Goal: Complete application form: Complete application form

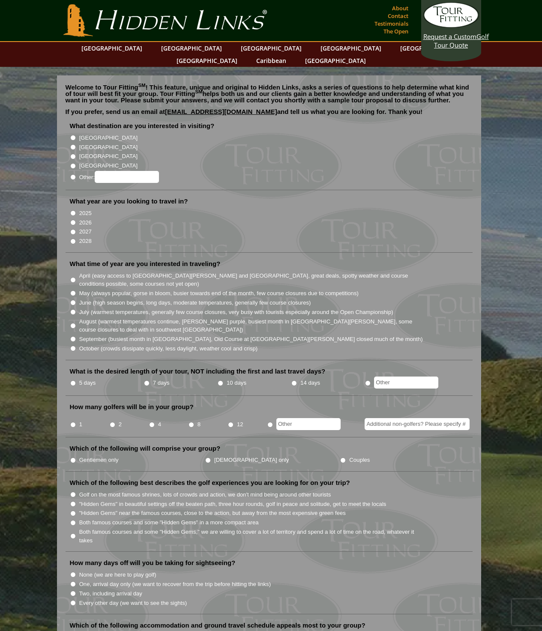
click at [72, 135] on input "[GEOGRAPHIC_DATA]" at bounding box center [73, 138] width 6 height 6
radio input "true"
click at [72, 220] on input "2026" at bounding box center [73, 223] width 6 height 6
radio input "true"
click at [73, 300] on input "June (high season begins, long days, moderate temperatures, generally few cours…" at bounding box center [73, 303] width 6 height 6
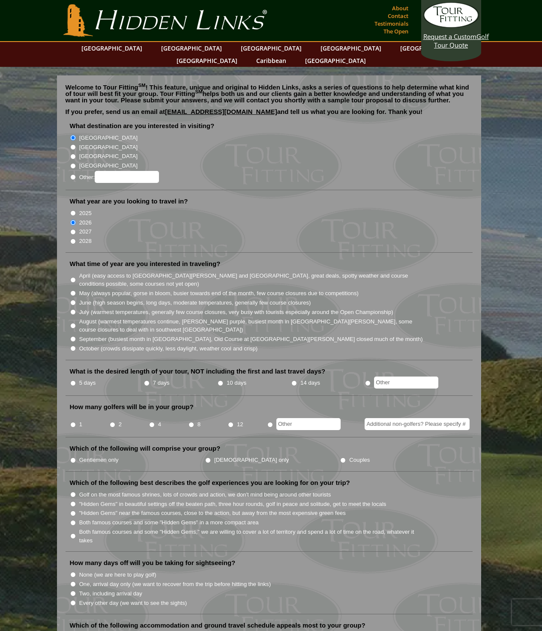
radio input "true"
click at [144, 380] on input "7 days" at bounding box center [147, 383] width 6 height 6
radio input "true"
click at [112, 422] on input "2" at bounding box center [113, 425] width 6 height 6
radio input "true"
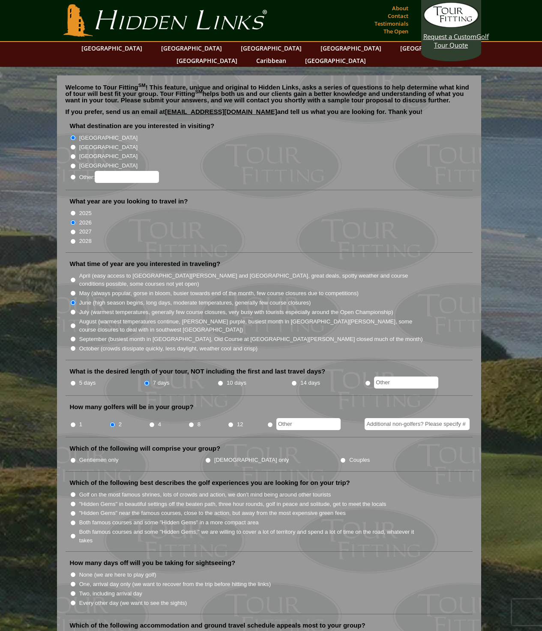
click at [74, 457] on input "Gentlemen only" at bounding box center [73, 460] width 6 height 6
radio input "true"
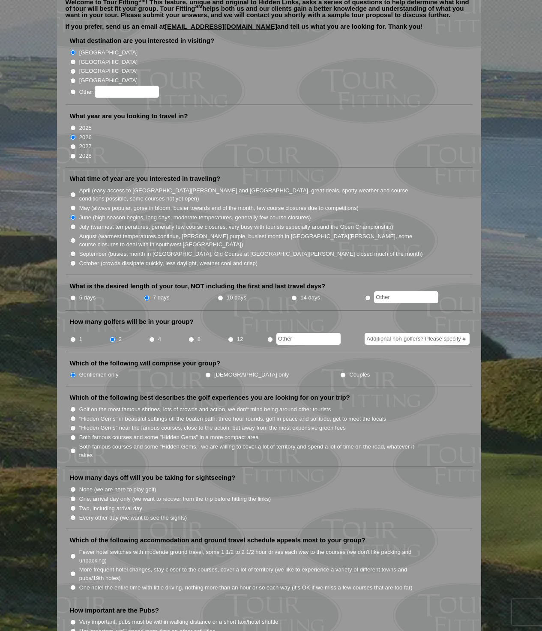
scroll to position [86, 0]
click at [73, 406] on input "Golf on the most famous shrines, lots of crowds and action, we don't mind being…" at bounding box center [73, 409] width 6 height 6
radio input "true"
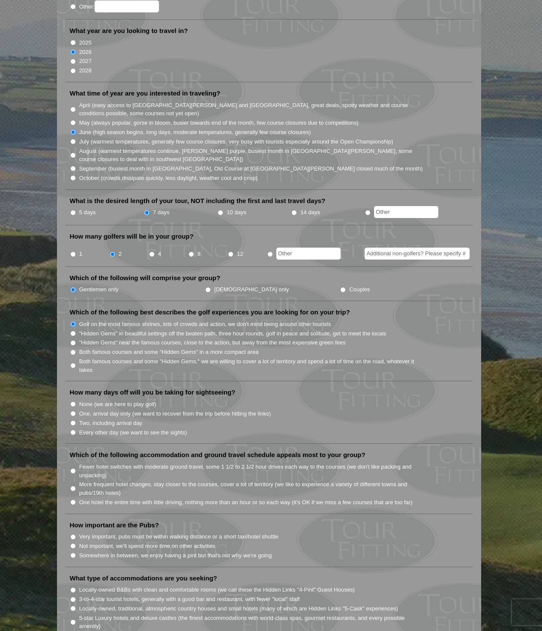
scroll to position [171, 0]
click at [74, 400] on input "None (we are here to play golf)" at bounding box center [73, 403] width 6 height 6
radio input "true"
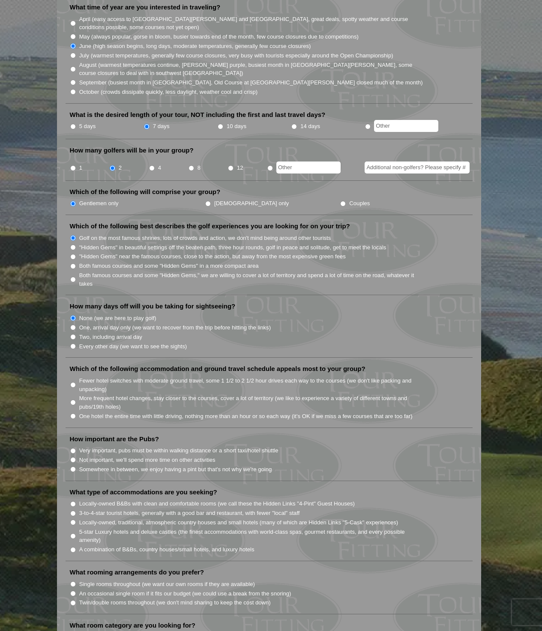
scroll to position [257, 0]
click at [70, 399] on input "More frequent hotel changes, stay closer to the courses, cover a lot of territo…" at bounding box center [73, 402] width 6 height 6
radio input "true"
click at [71, 466] on input "Somewhere in between, we enjoy having a pint but that's not why we're going" at bounding box center [73, 469] width 6 height 6
radio input "true"
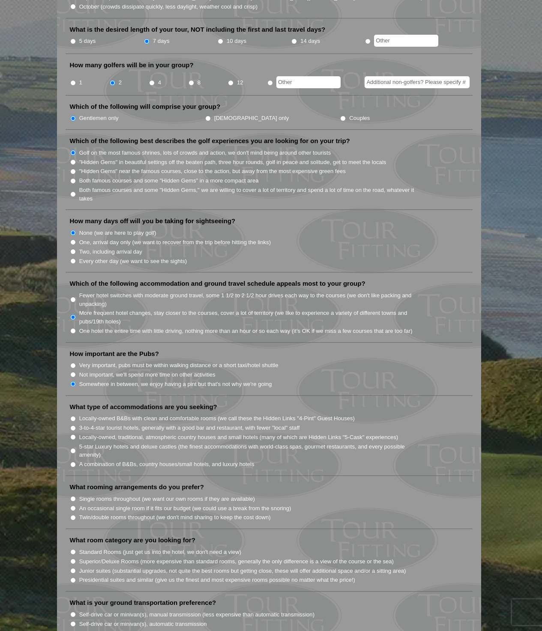
scroll to position [343, 0]
click at [73, 458] on li "A combination of B&Bs, country houses/small hotels, and luxury hotels" at bounding box center [272, 462] width 405 height 9
click at [71, 461] on input "A combination of B&Bs, country houses/small hotels, and luxury hotels" at bounding box center [73, 464] width 6 height 6
radio input "true"
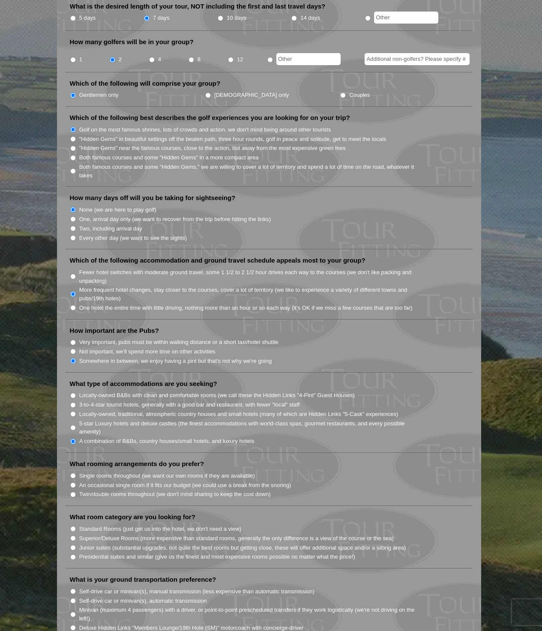
scroll to position [385, 0]
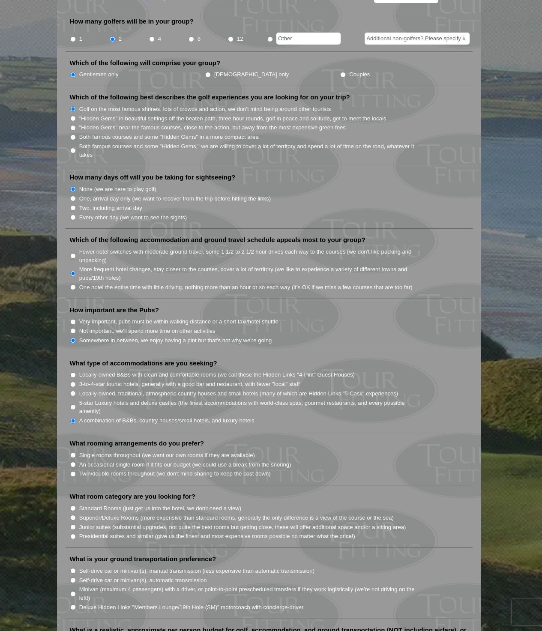
click at [72, 471] on input "Twin/double rooms throughout (we don't mind sharing to keep the cost down)" at bounding box center [73, 474] width 6 height 6
radio input "true"
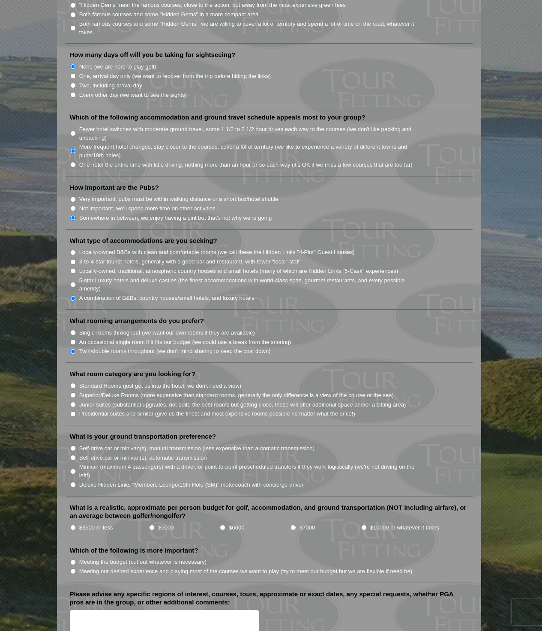
scroll to position [514, 0]
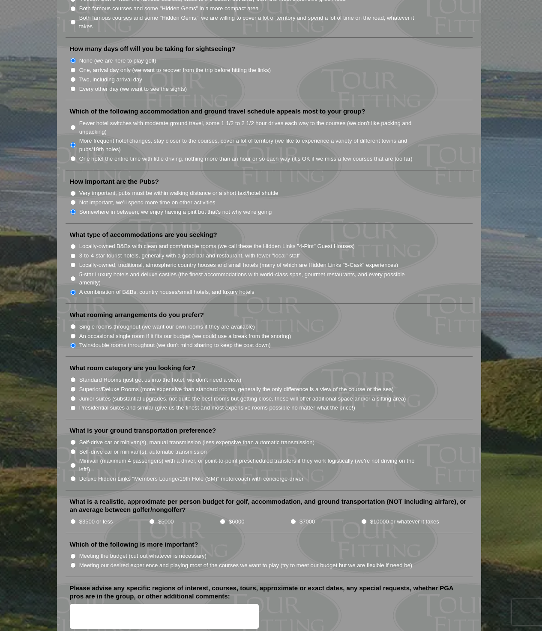
click at [76, 375] on li "Standard Rooms (just get us into the hotel, we don't need a view)" at bounding box center [272, 379] width 405 height 9
click at [72, 377] on input "Standard Rooms (just get us into the hotel, we don't need a view)" at bounding box center [73, 380] width 6 height 6
radio input "true"
click at [71, 449] on input "Self-drive car or minivan(s), automatic transmission" at bounding box center [73, 452] width 6 height 6
radio input "true"
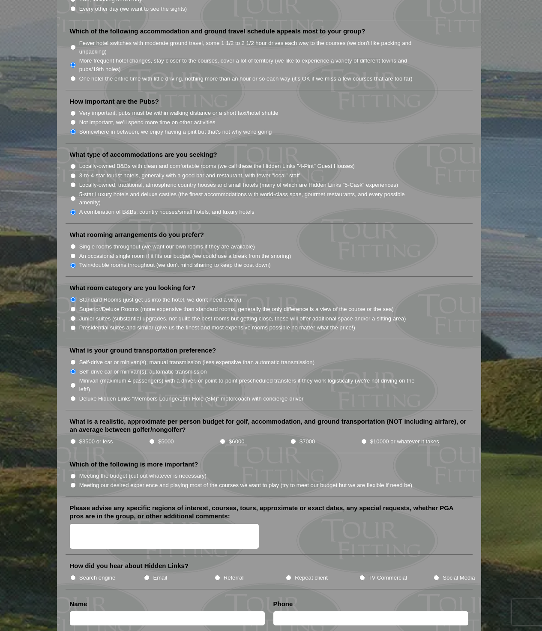
scroll to position [600, 0]
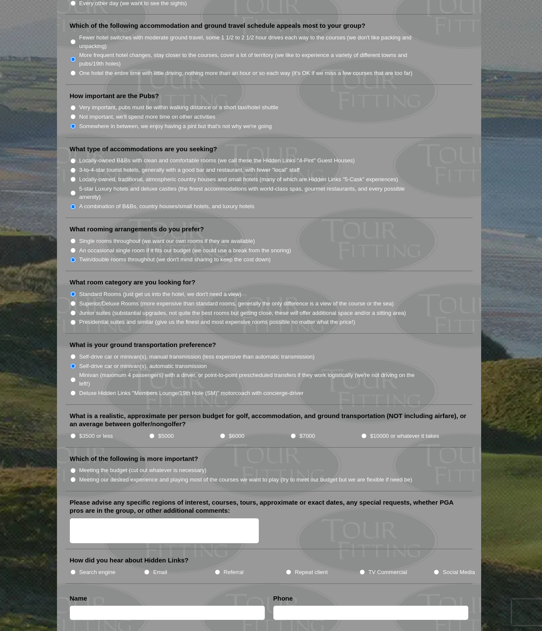
click at [361, 431] on li "$10000 or whatever it takes" at bounding box center [418, 435] width 114 height 9
click at [72, 477] on input "Meeting our desired experience and playing most of the courses we want to play …" at bounding box center [73, 480] width 6 height 6
radio input "true"
click at [363, 433] on input "$10000 or whatever it takes" at bounding box center [364, 436] width 6 height 6
radio input "true"
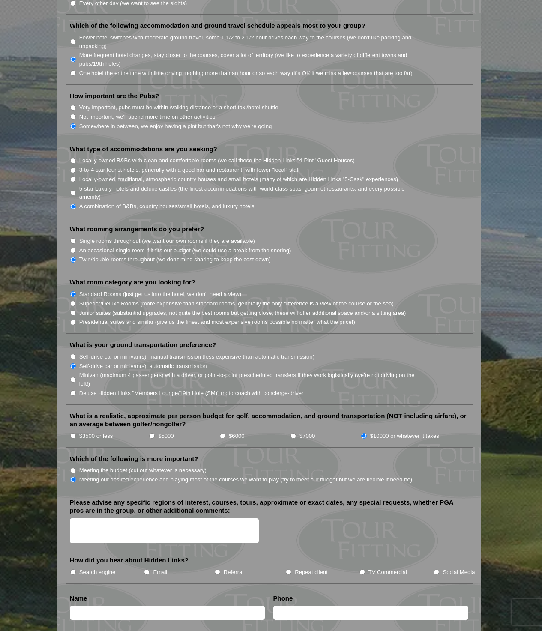
click at [146, 518] on textarea "Please advise any specific regions of interest, courses, tours, approximate or …" at bounding box center [164, 530] width 189 height 25
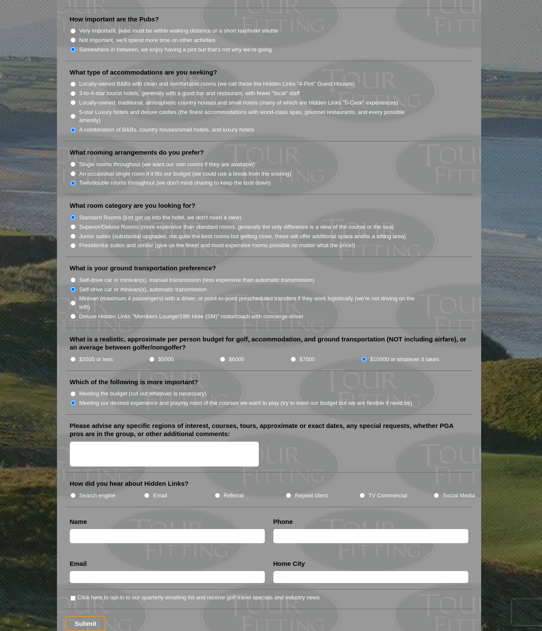
scroll to position [880, 0]
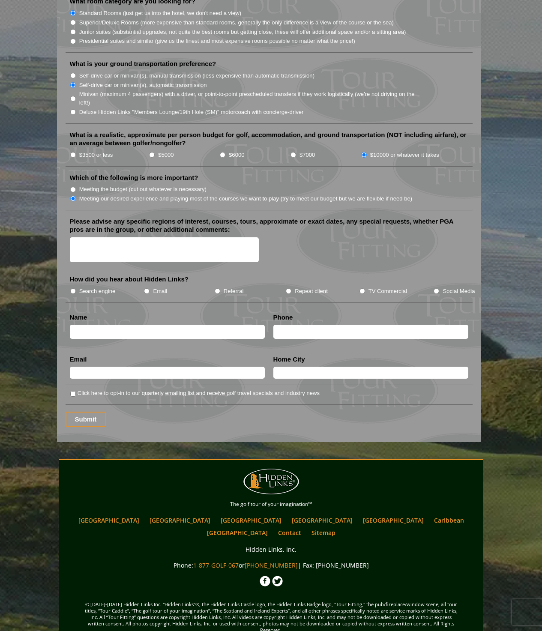
click at [132, 237] on textarea "Please advise any specific regions of interest, courses, tours, approximate or …" at bounding box center [164, 249] width 189 height 25
click at [205, 239] on textarea "We were mainly look for [GEOGRAPHIC_DATA], [GEOGRAPHIC_DATA], [GEOGRAPHIC_DATA]…" at bounding box center [164, 249] width 189 height 25
type textarea "We were mainly look for [GEOGRAPHIC_DATA], [GEOGRAPHIC_DATA], [GEOGRAPHIC_DATA]…"
click at [72, 288] on input "Search engine" at bounding box center [73, 291] width 6 height 6
radio input "true"
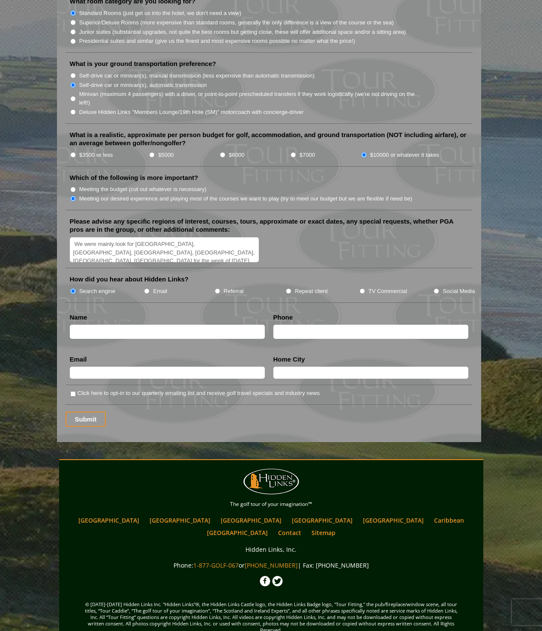
click at [108, 325] on input "text" at bounding box center [167, 332] width 195 height 14
type input "[PERSON_NAME] Rising"
click at [303, 314] on li "Phone" at bounding box center [370, 329] width 203 height 32
click at [304, 325] on input "text" at bounding box center [370, 332] width 195 height 14
type input "3309266120"
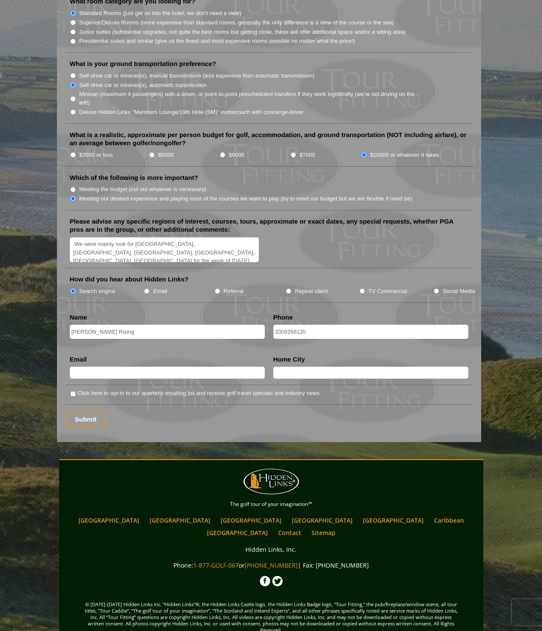
click at [249, 367] on input "text" at bounding box center [167, 373] width 195 height 12
type input "[EMAIL_ADDRESS][DOMAIN_NAME]"
click at [299, 367] on input "text" at bounding box center [370, 373] width 195 height 12
type input "[GEOGRAPHIC_DATA] [GEOGRAPHIC_DATA]"
click at [194, 237] on textarea "We were mainly look for [GEOGRAPHIC_DATA], [GEOGRAPHIC_DATA], [GEOGRAPHIC_DATA]…" at bounding box center [164, 249] width 189 height 25
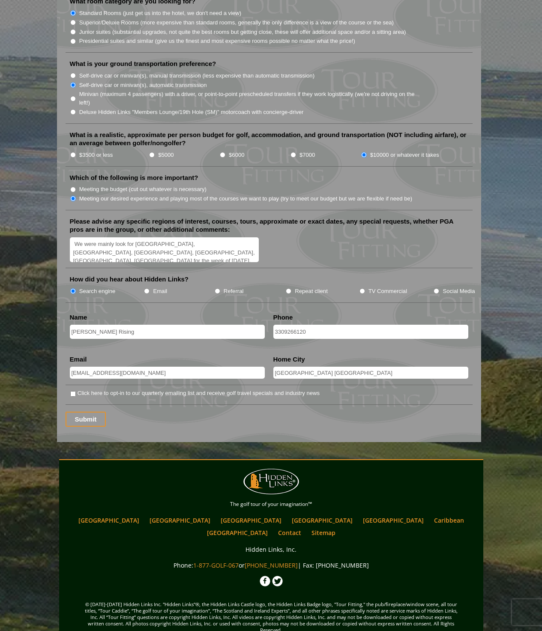
click at [206, 245] on textarea "We were mainly look for [GEOGRAPHIC_DATA], [GEOGRAPHIC_DATA], [GEOGRAPHIC_DATA]…" at bounding box center [164, 249] width 189 height 25
click at [75, 412] on input "Submit" at bounding box center [86, 419] width 41 height 15
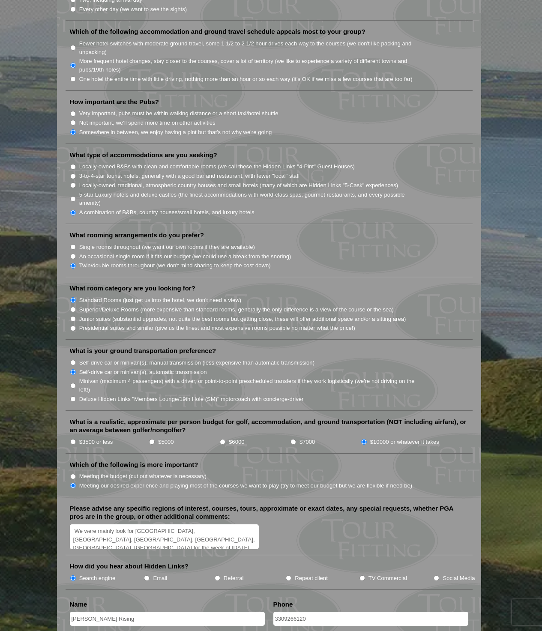
scroll to position [895, 0]
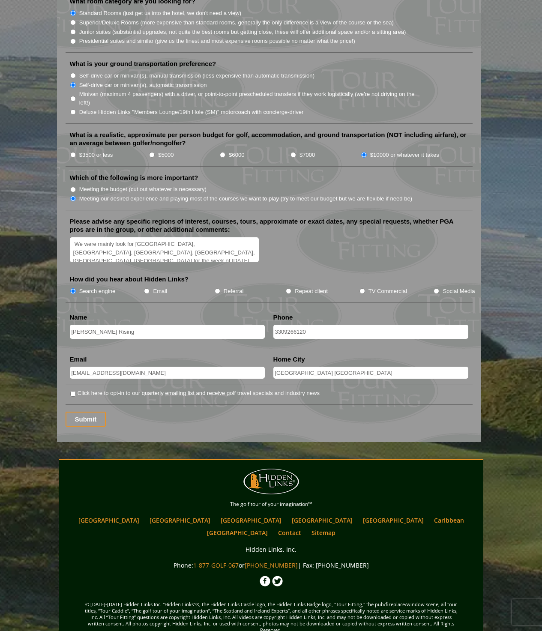
click at [75, 391] on input "Click here to opt-in to our quarterly emailing list and receive golf travel spe…" at bounding box center [73, 394] width 6 height 6
checkbox input "true"
click at [81, 412] on input "Submit" at bounding box center [86, 419] width 41 height 15
